Goal: Book appointment/travel/reservation

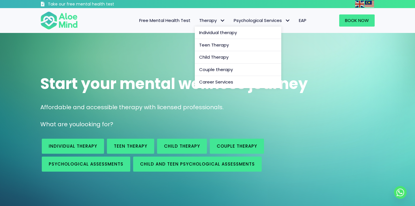
click at [215, 21] on span "Therapy" at bounding box center [212, 20] width 26 height 6
click at [216, 33] on span "Individual therapy" at bounding box center [218, 32] width 38 height 6
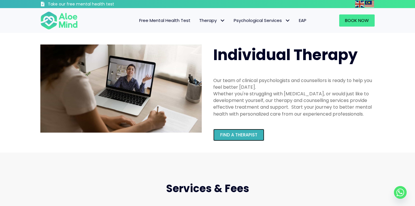
click at [241, 133] on span "Find a therapist" at bounding box center [238, 134] width 37 height 6
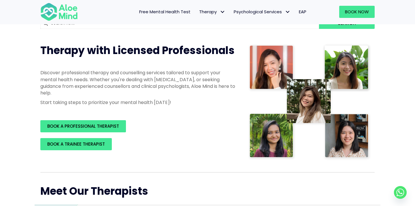
scroll to position [67, 0]
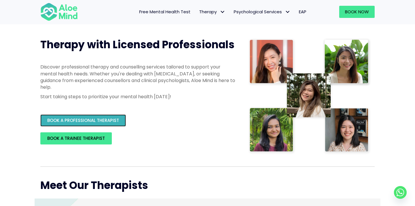
click at [101, 118] on span "BOOK A PROFESSIONAL THERAPIST" at bounding box center [83, 120] width 72 height 6
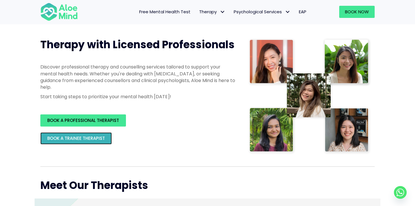
click at [106, 138] on link "BOOK A TRAINEE THERAPIST" at bounding box center [76, 138] width 72 height 12
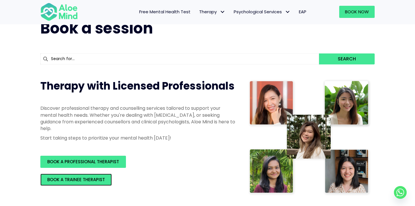
scroll to position [20, 0]
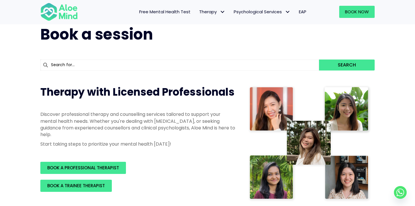
click at [301, 12] on span "EAP" at bounding box center [302, 12] width 7 height 6
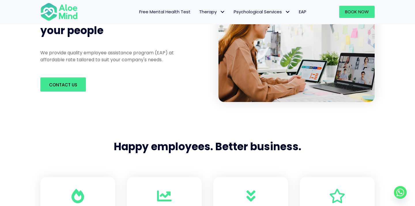
scroll to position [178, 0]
